Goal: Task Accomplishment & Management: Manage account settings

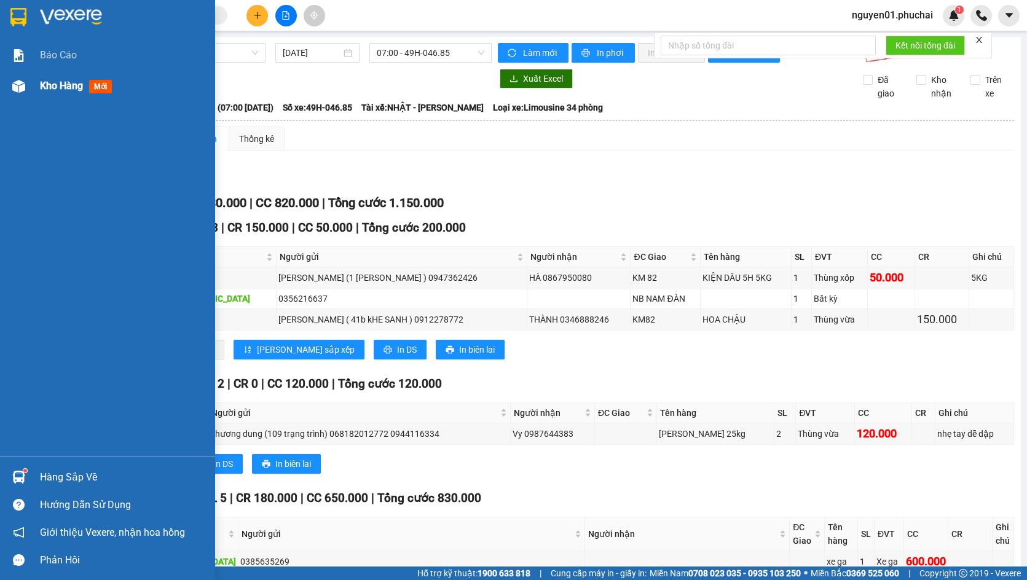
click at [9, 90] on div at bounding box center [19, 87] width 22 height 22
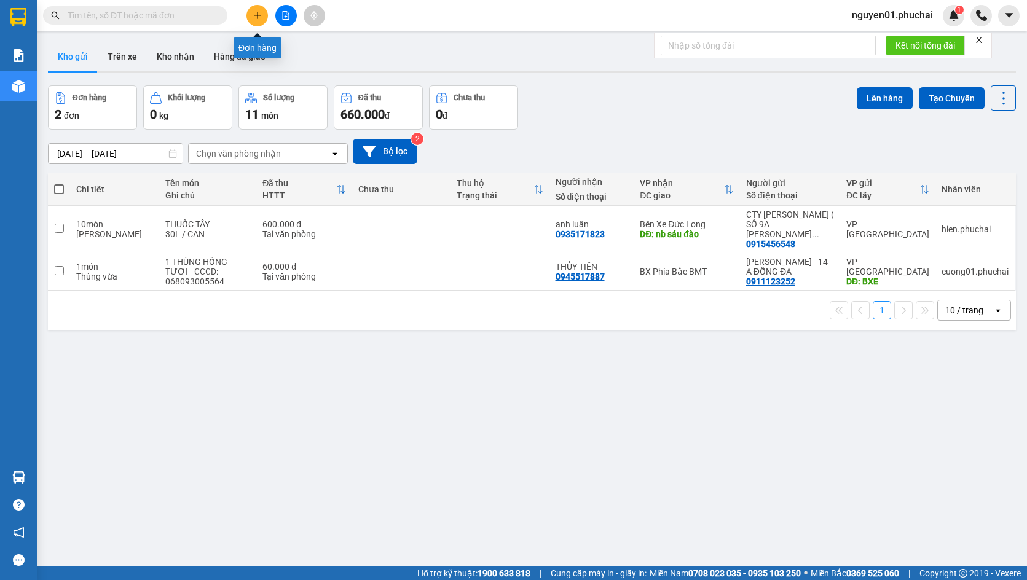
click at [260, 13] on icon "plus" at bounding box center [257, 15] width 9 height 9
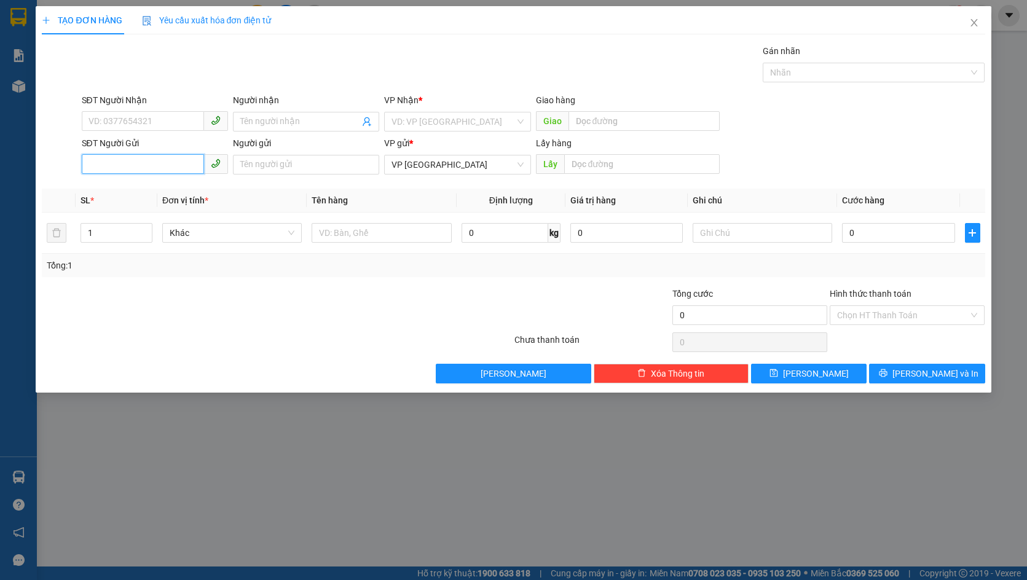
paste input "0935722724"
type input "0935722724"
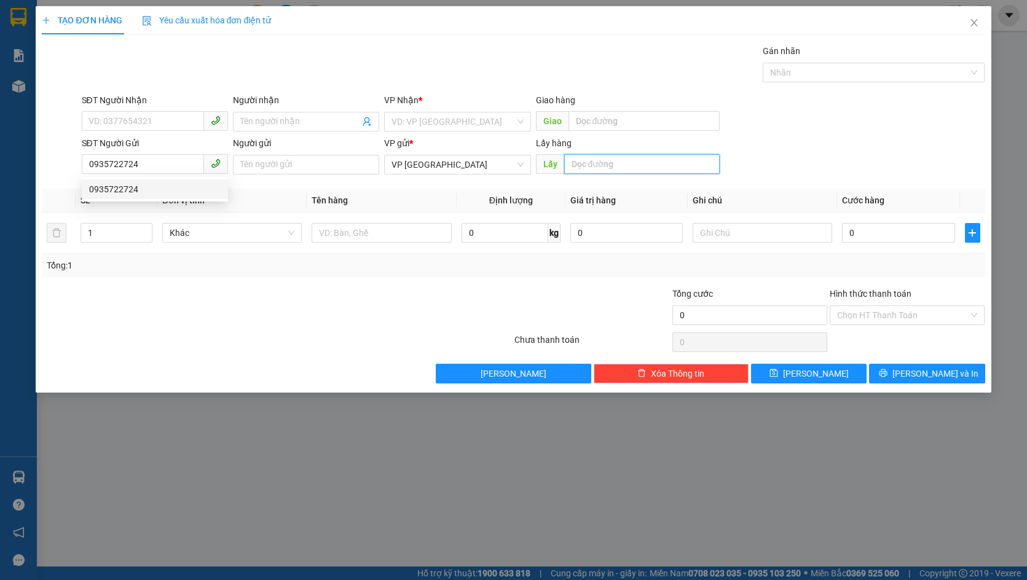
click at [627, 167] on input "text" at bounding box center [642, 164] width 156 height 20
click at [605, 171] on input "text" at bounding box center [642, 164] width 156 height 20
type input "NB LIÊN KHƯƠNG"
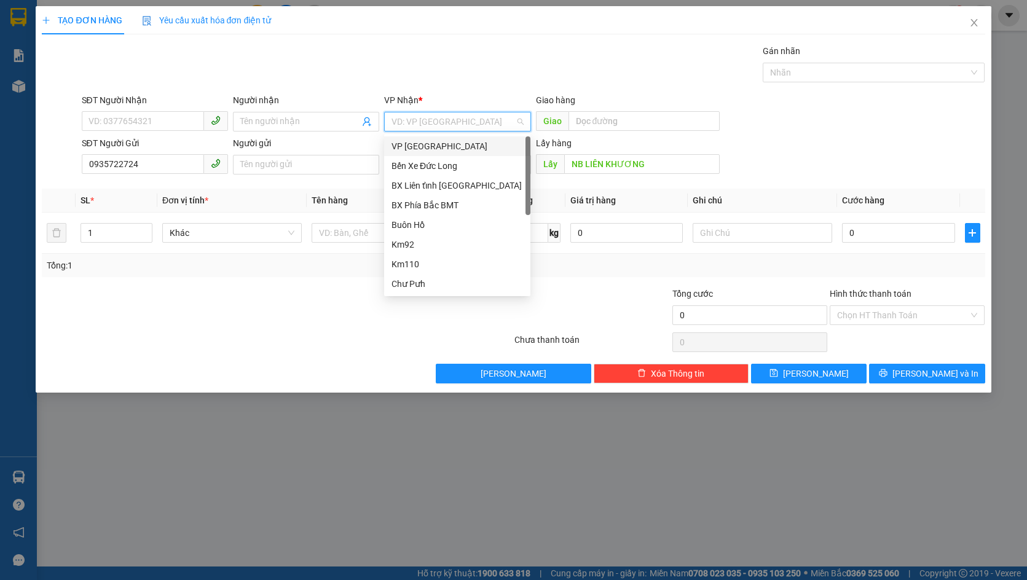
click at [475, 121] on input "search" at bounding box center [452, 121] width 123 height 18
click at [448, 203] on div "BX Phía Bắc BMT" at bounding box center [456, 205] width 131 height 14
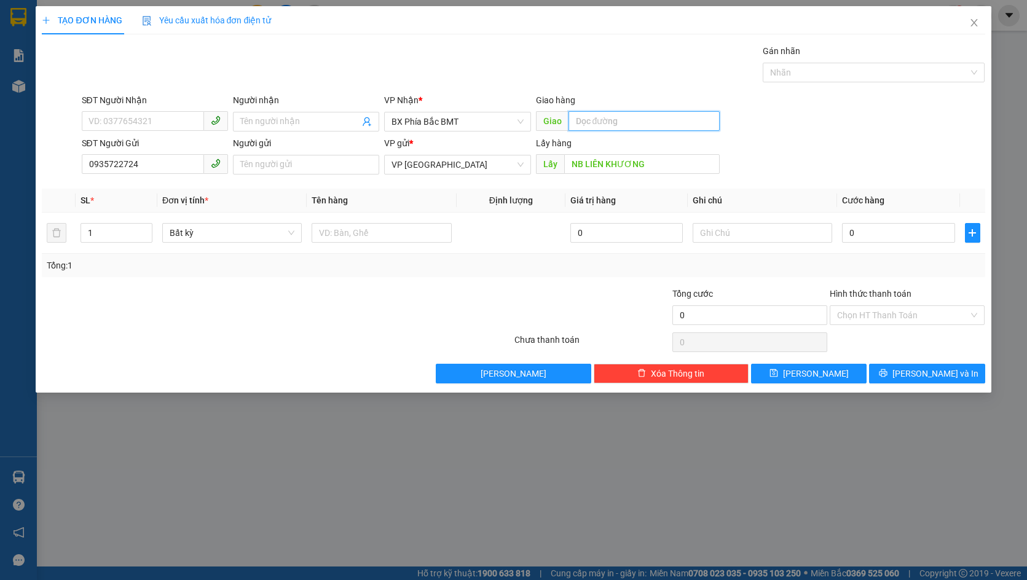
click at [644, 121] on input "text" at bounding box center [644, 121] width 152 height 20
click at [498, 123] on span "BX Phía Bắc BMT" at bounding box center [456, 121] width 131 height 18
type input "NÔNG TRƯỜNG CAO SU"
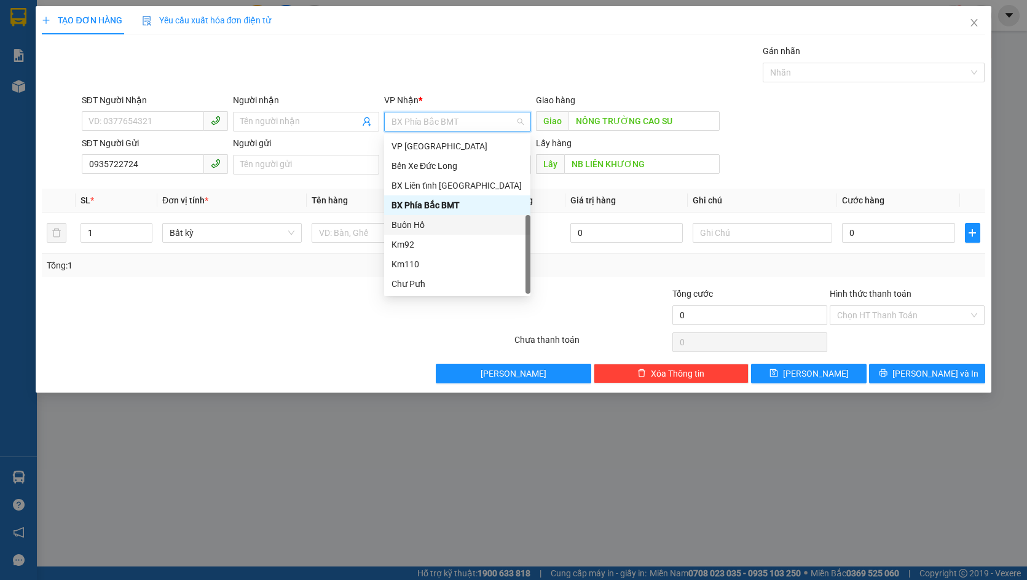
scroll to position [20, 0]
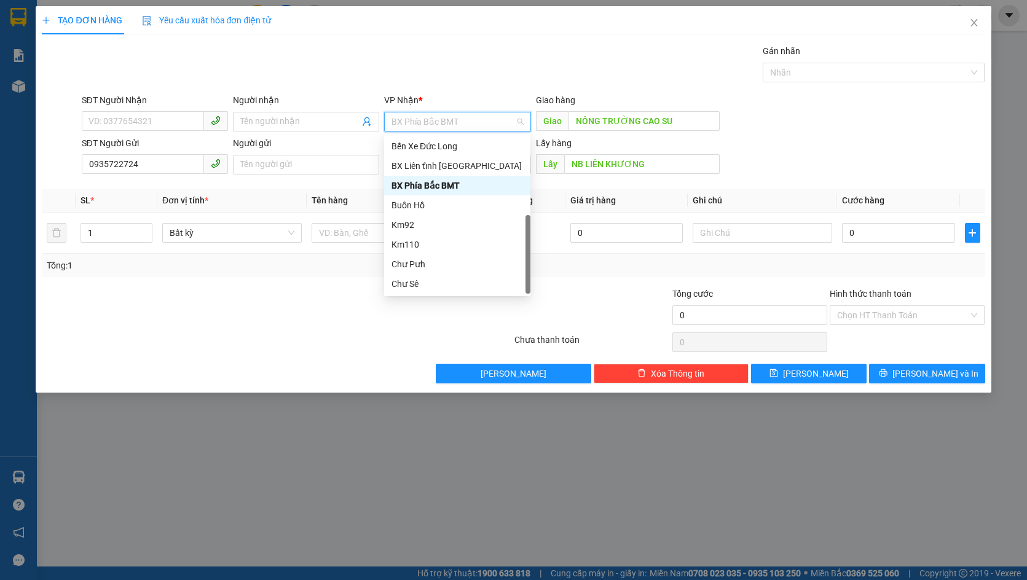
click at [470, 122] on span "BX Phía Bắc BMT" at bounding box center [456, 121] width 131 height 18
click at [457, 203] on div "Buôn Hồ" at bounding box center [456, 205] width 131 height 14
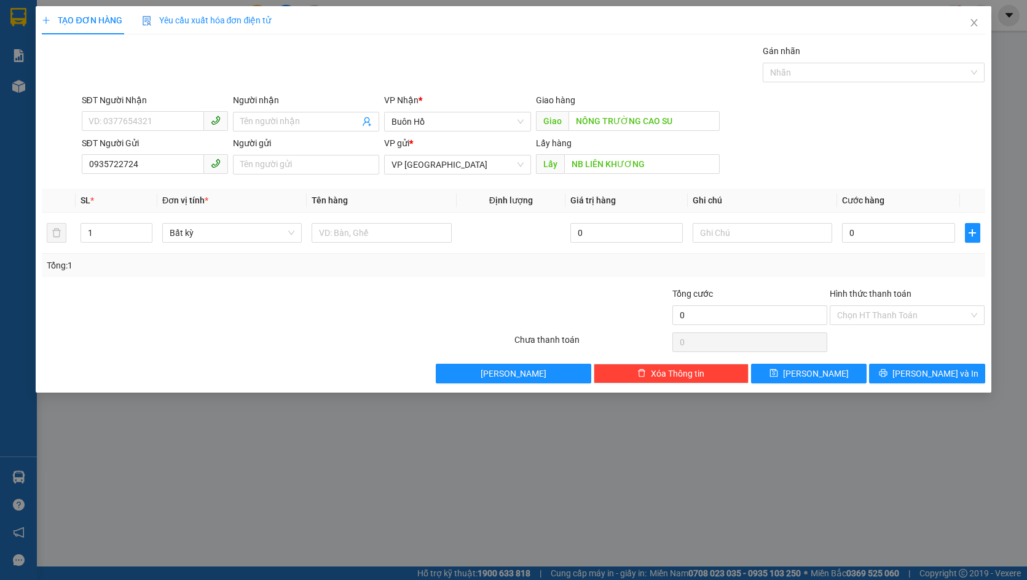
click at [441, 191] on th "Tên hàng" at bounding box center [381, 201] width 149 height 24
click at [113, 233] on input "1" at bounding box center [116, 233] width 71 height 18
type input "3"
click at [486, 251] on td at bounding box center [511, 233] width 109 height 41
click at [473, 126] on span "Buôn Hồ" at bounding box center [456, 121] width 131 height 18
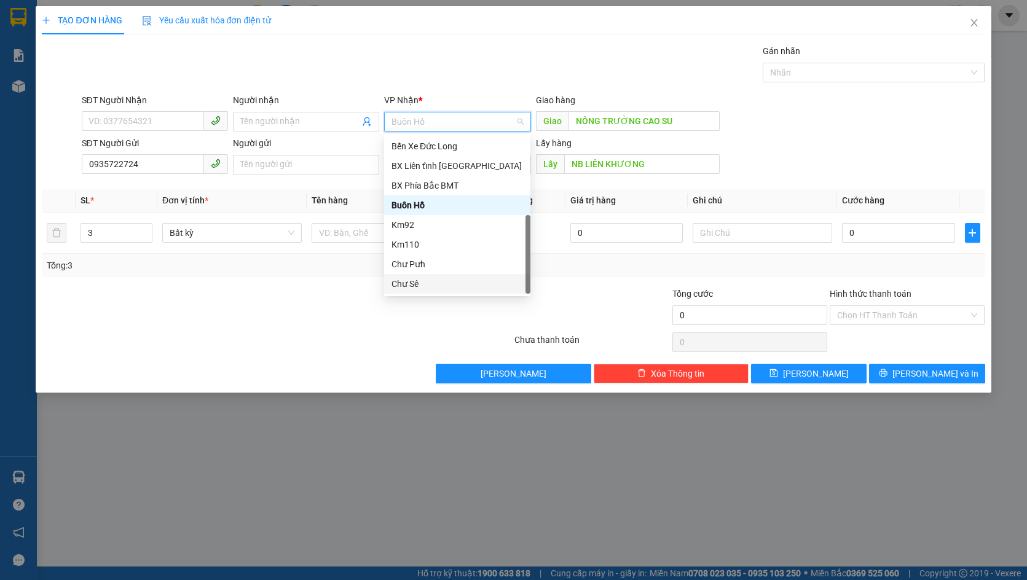
click at [453, 281] on div "Chư Sê" at bounding box center [456, 284] width 131 height 14
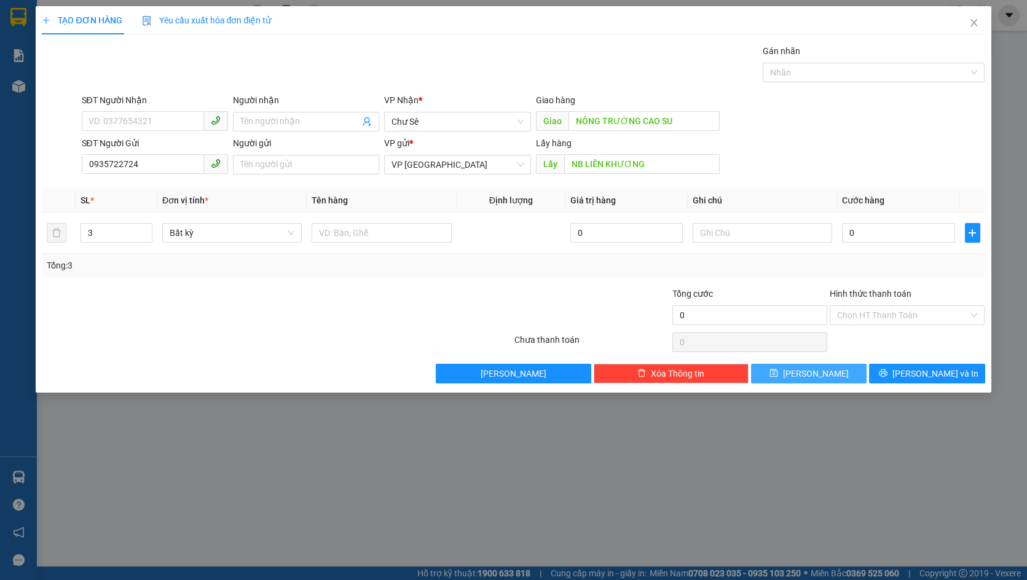
drag, startPoint x: 820, startPoint y: 367, endPoint x: 493, endPoint y: 298, distance: 334.6
click at [493, 298] on div "Transit Pickup Surcharge Ids Transit Deliver Surcharge Ids Transit Deliver Surc…" at bounding box center [513, 213] width 943 height 339
click at [240, 232] on span "Bất kỳ" at bounding box center [232, 233] width 125 height 18
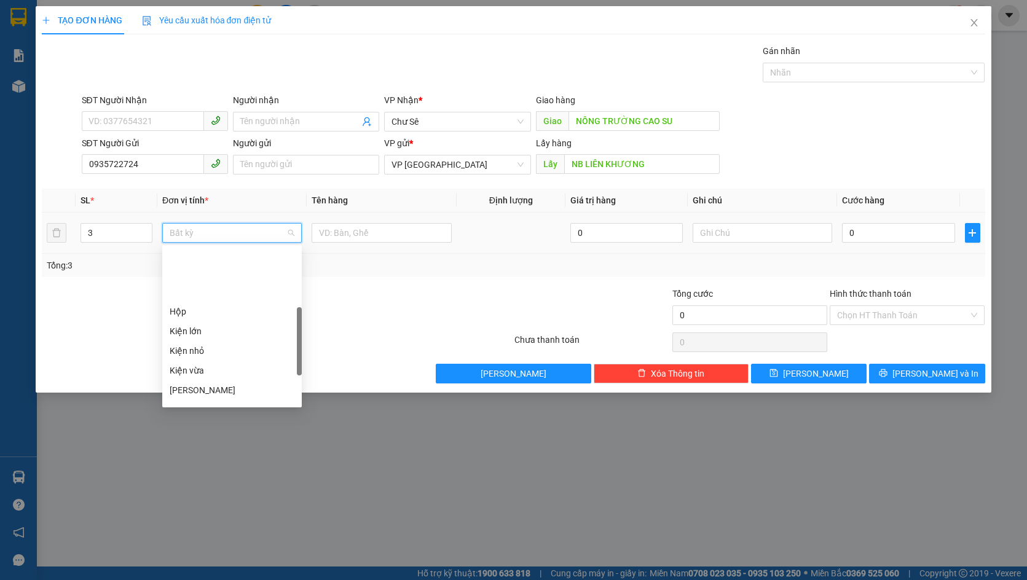
scroll to position [295, 0]
click at [227, 279] on div "Thùng vừa" at bounding box center [232, 277] width 125 height 14
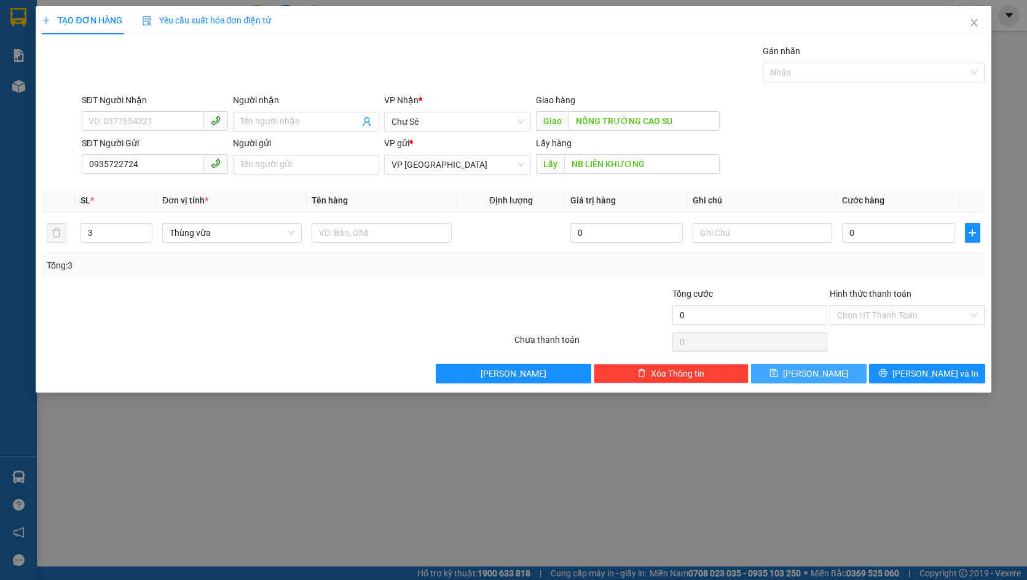
click at [809, 377] on span "Lưu" at bounding box center [816, 374] width 66 height 14
type input "1"
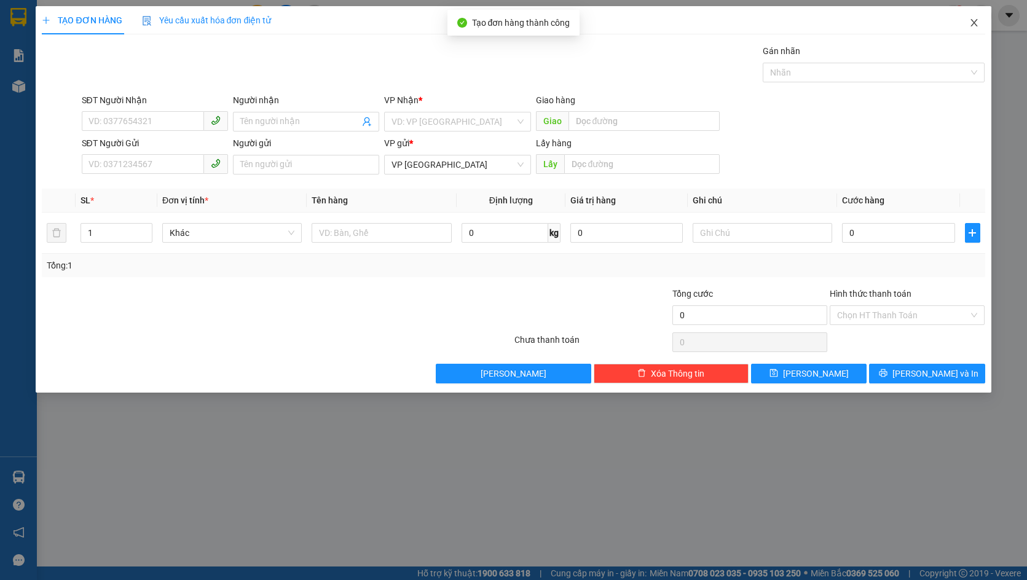
click at [978, 29] on span "Close" at bounding box center [974, 23] width 34 height 34
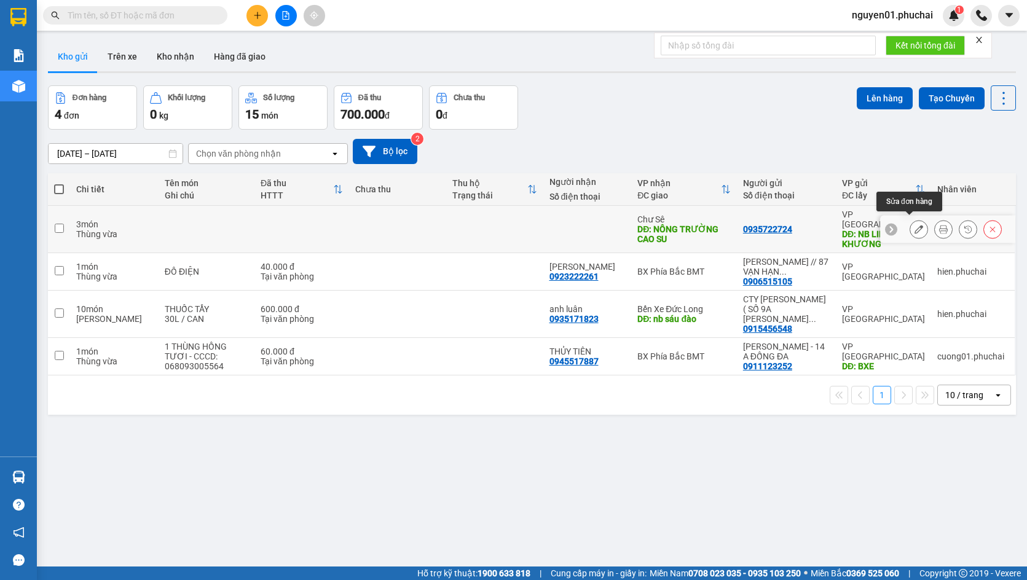
click at [914, 225] on icon at bounding box center [918, 229] width 9 height 9
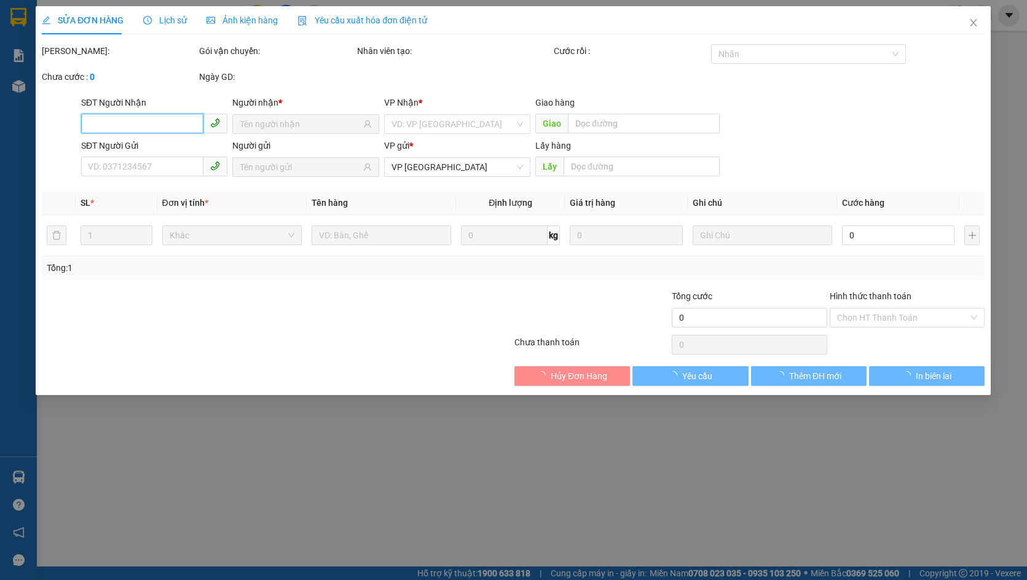
type input "NÔNG TRƯỜNG CAO SU"
type input "0935722724"
type input "NB LIÊN KHƯƠNG"
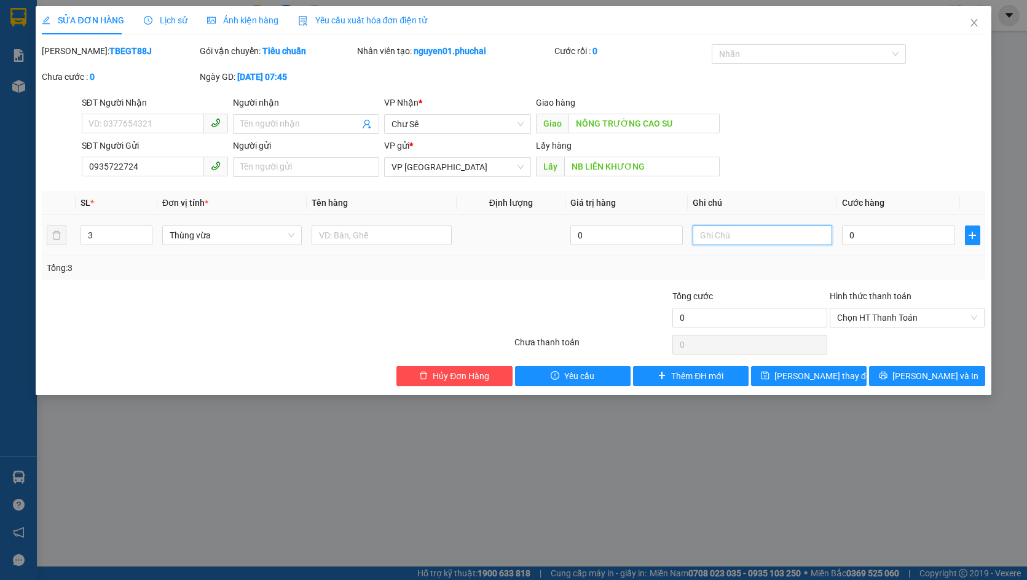
click at [740, 243] on input "text" at bounding box center [761, 235] width 139 height 20
type input "F"
type input "Gọi khách trước 15 phút"
click at [818, 382] on span "Lưu thay đổi" at bounding box center [823, 376] width 98 height 14
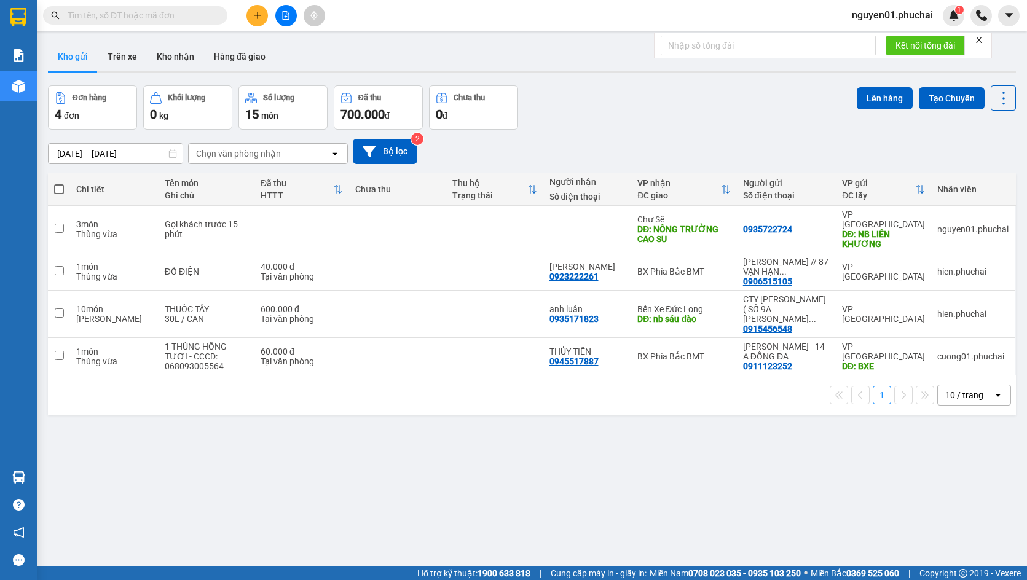
click at [882, 17] on span "nguyen01.phuchai" at bounding box center [892, 14] width 101 height 15
click at [884, 43] on span "Đăng xuất" at bounding box center [898, 38] width 74 height 14
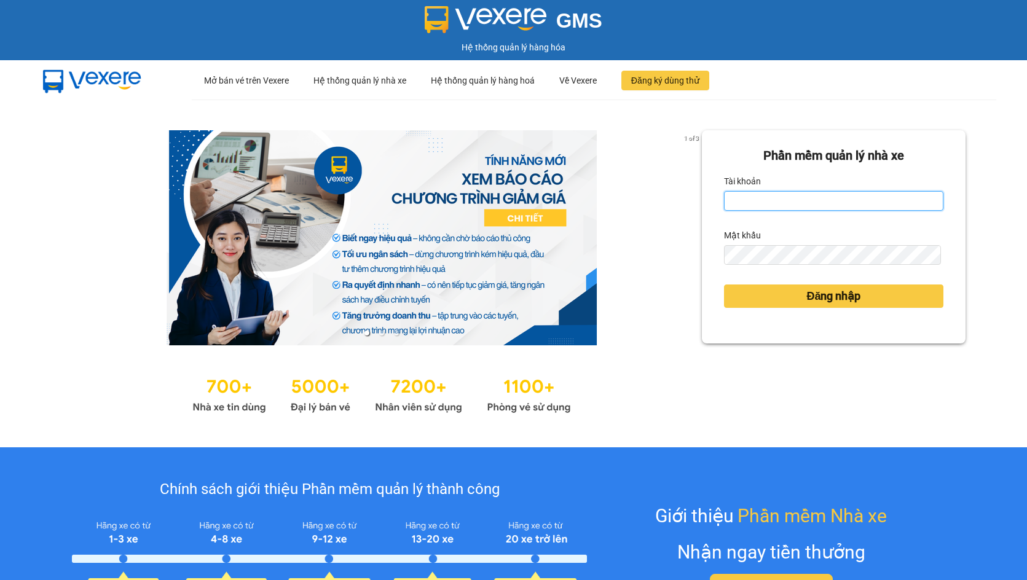
click at [808, 196] on input "Tài khoản" at bounding box center [833, 201] width 219 height 20
type input "nguyen01.phuchai"
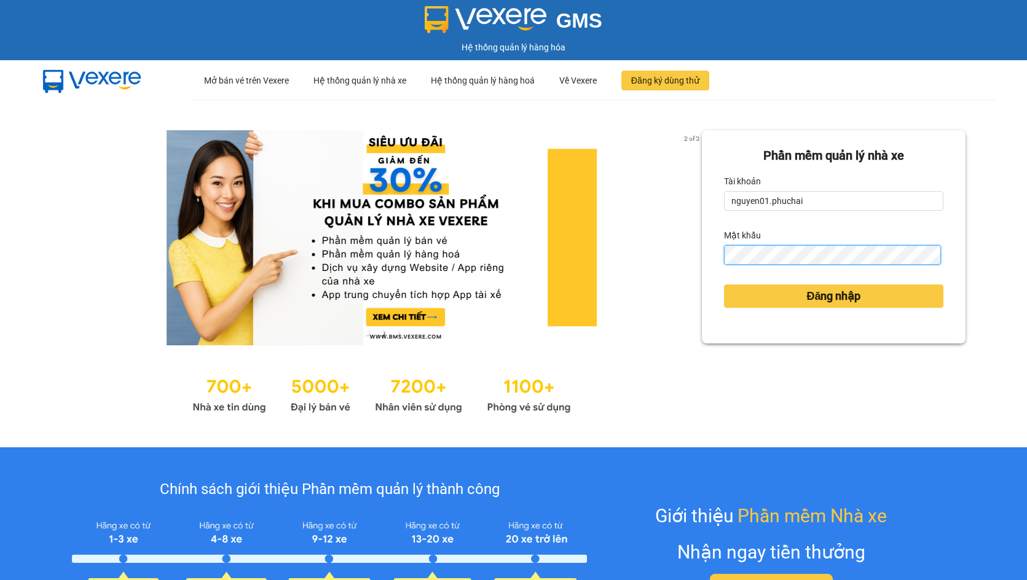
click at [724, 284] on button "Đăng nhập" at bounding box center [833, 295] width 219 height 23
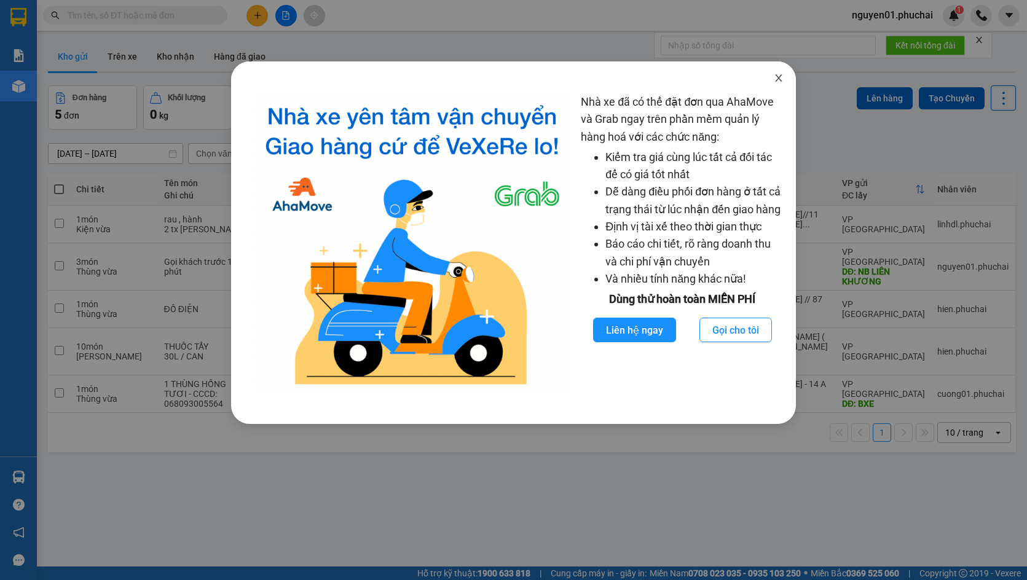
click at [775, 80] on icon "close" at bounding box center [779, 78] width 10 height 10
